Goal: Task Accomplishment & Management: Use online tool/utility

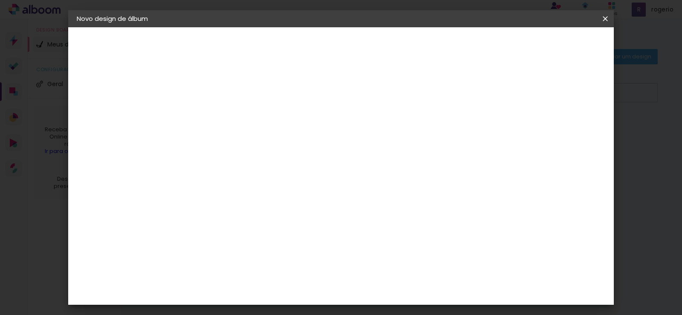
scroll to position [129, 0]
click at [274, 287] on span "30 × 30" at bounding box center [254, 295] width 40 height 17
click at [0, 0] on slot "Avançar" at bounding box center [0, 0] width 0 height 0
type input "0"
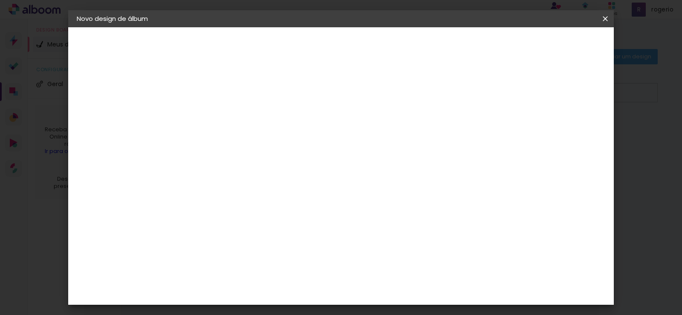
type paper-input "0"
click at [220, 95] on input "0" at bounding box center [209, 92] width 29 height 11
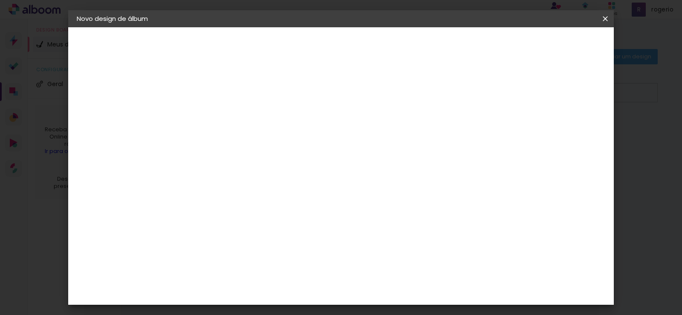
type input "1"
type paper-input "1"
click at [221, 87] on input "1" at bounding box center [209, 92] width 29 height 11
type input "2"
type paper-input "2"
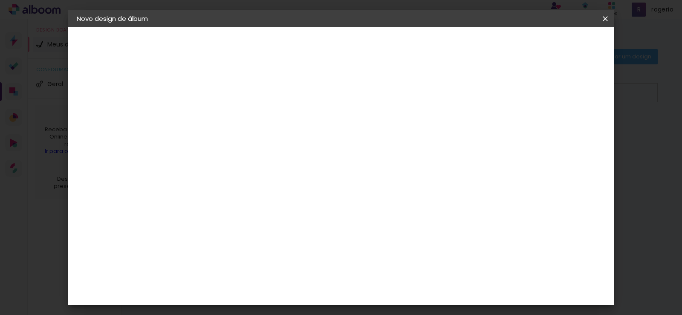
click at [221, 87] on input "2" at bounding box center [209, 92] width 29 height 11
type input "3"
type paper-input "3"
click at [221, 87] on input "3" at bounding box center [209, 92] width 29 height 11
type input "4"
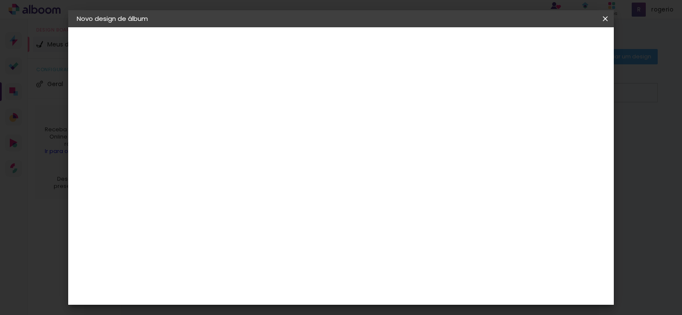
type paper-input "4"
click at [221, 87] on input "4" at bounding box center [209, 92] width 29 height 11
type input "5"
type paper-input "5"
click at [221, 87] on input "5" at bounding box center [209, 92] width 29 height 11
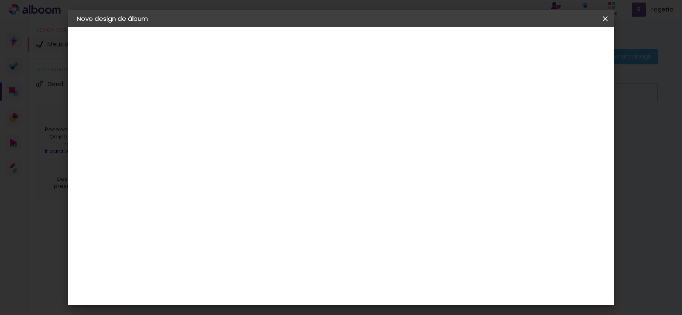
type input "22"
type paper-input "22"
click at [221, 87] on input "22" at bounding box center [209, 92] width 29 height 11
type input "42"
type paper-input "42"
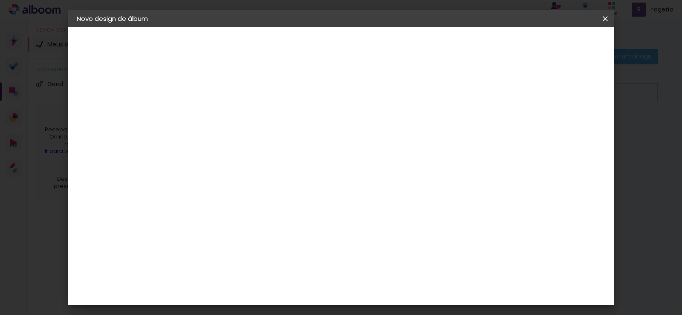
click at [221, 87] on input "42" at bounding box center [209, 92] width 29 height 11
type input "18"
type paper-input "18"
click at [221, 94] on input "18" at bounding box center [209, 92] width 29 height 11
type input "17"
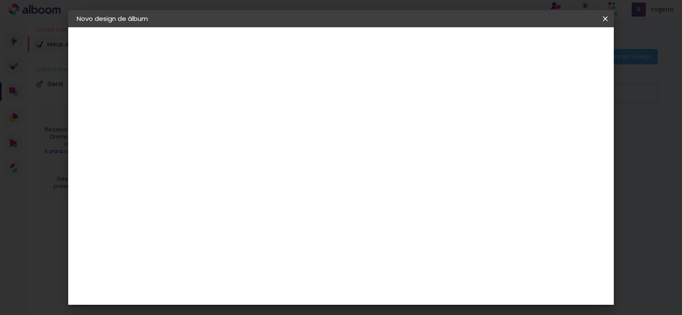
type paper-input "17"
click at [221, 94] on input "17" at bounding box center [209, 92] width 29 height 11
type input "16"
type paper-input "16"
click at [221, 94] on input "16" at bounding box center [209, 92] width 29 height 11
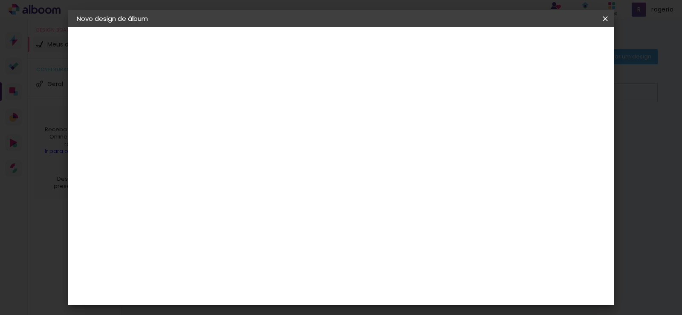
type input "15"
type paper-input "15"
click at [221, 93] on input "15" at bounding box center [209, 92] width 29 height 11
type input "14"
type paper-input "14"
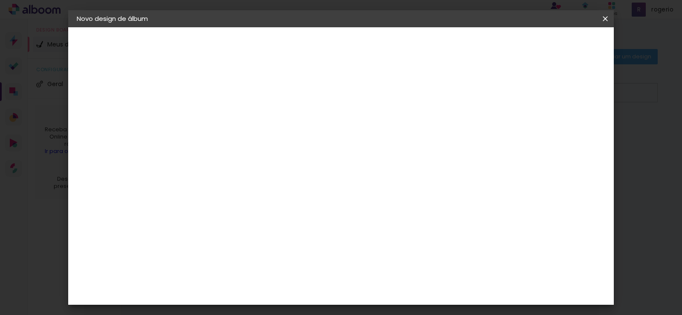
click at [221, 93] on input "14" at bounding box center [209, 92] width 29 height 11
type input "13"
type paper-input "13"
click at [221, 93] on input "13" at bounding box center [209, 92] width 29 height 11
type input "12"
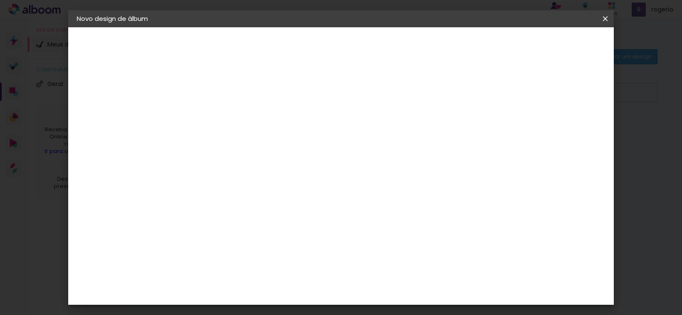
type paper-input "12"
click at [221, 93] on input "12" at bounding box center [209, 92] width 29 height 11
type input "11"
type paper-input "11"
click at [221, 93] on input "11" at bounding box center [209, 92] width 29 height 11
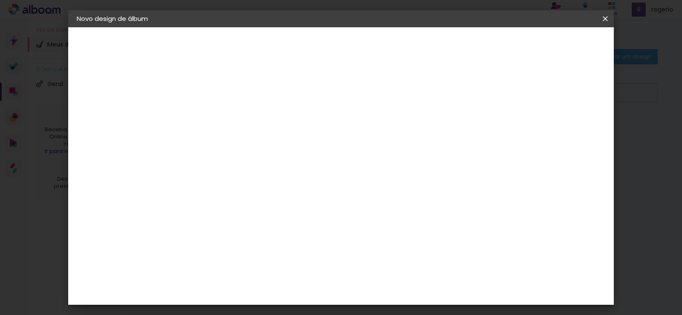
type input "10"
type paper-input "10"
click at [221, 93] on input "10" at bounding box center [209, 92] width 29 height 11
type input "9"
type paper-input "9"
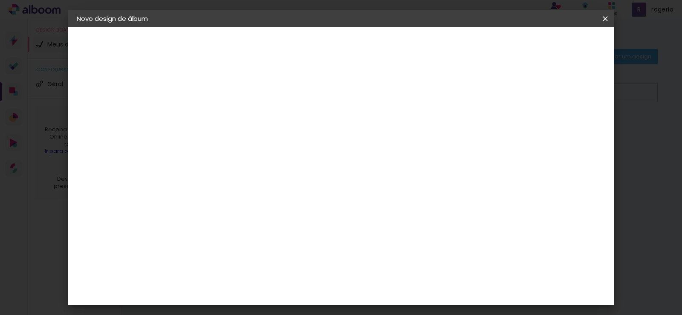
click at [221, 93] on input "9" at bounding box center [209, 92] width 29 height 11
type input "8"
type paper-input "8"
click at [221, 93] on input "8" at bounding box center [209, 92] width 29 height 11
type input "7"
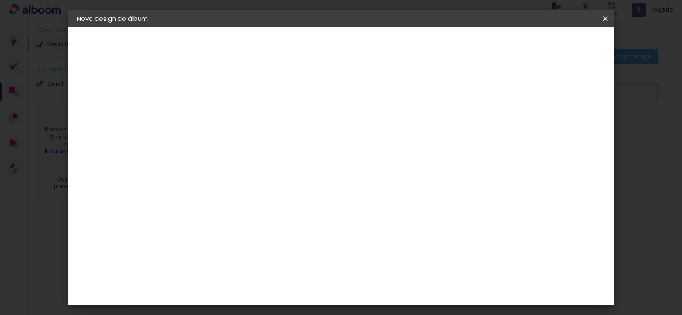
type paper-input "7"
click at [221, 93] on input "7" at bounding box center [209, 92] width 29 height 11
type input "6"
type paper-input "6"
click at [221, 93] on input "6" at bounding box center [209, 92] width 29 height 11
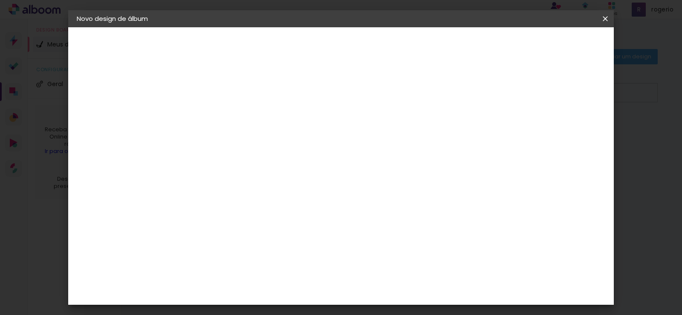
type input "5"
type paper-input "5"
click at [221, 93] on input "5" at bounding box center [209, 92] width 29 height 11
type input "4"
type paper-input "4"
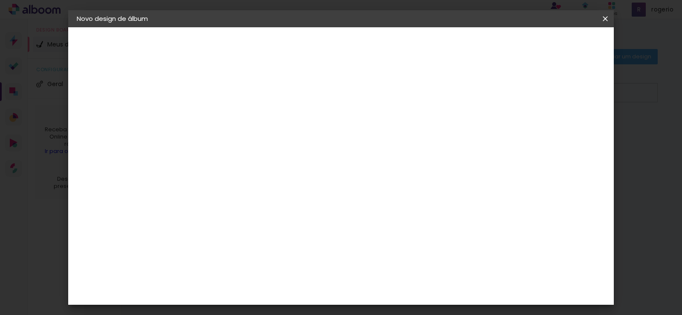
click at [221, 93] on input "4" at bounding box center [209, 92] width 29 height 11
type input "3"
type paper-input "3"
click at [221, 93] on input "3" at bounding box center [209, 92] width 29 height 11
type input "2"
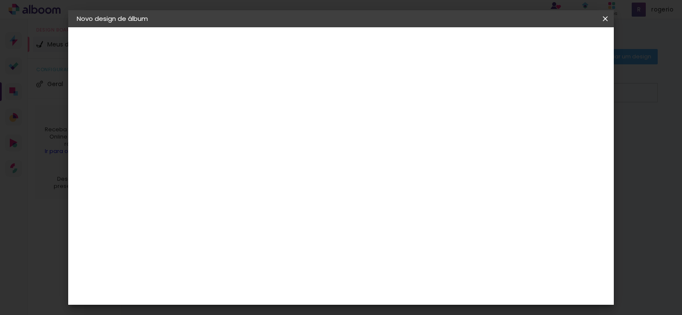
type paper-input "2"
click at [221, 93] on input "2" at bounding box center [209, 92] width 29 height 11
click at [409, 93] on div at bounding box center [405, 92] width 8 height 8
type paper-checkbox "on"
click at [409, 93] on div at bounding box center [405, 92] width 8 height 8
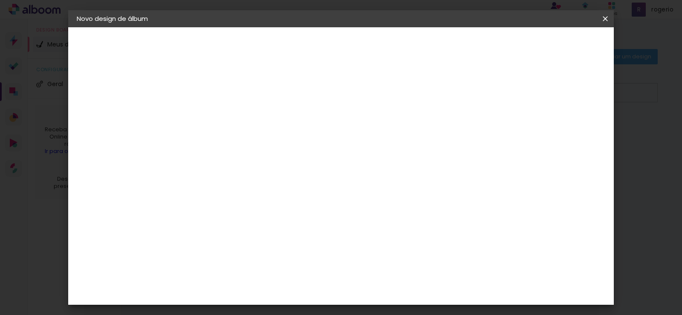
click at [409, 93] on div at bounding box center [405, 92] width 8 height 8
click at [457, 47] on span "Iniciar design" at bounding box center [437, 45] width 39 height 6
